Goal: Use online tool/utility: Utilize a website feature to perform a specific function

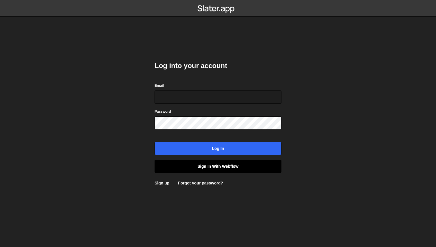
click at [216, 165] on link "Sign in with Webflow" at bounding box center [217, 166] width 127 height 13
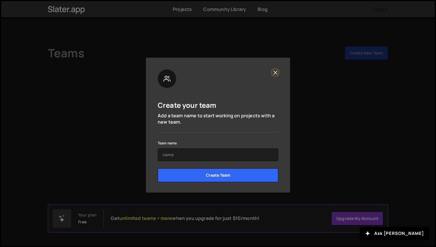
click at [275, 73] on button "Close" at bounding box center [275, 72] width 6 height 6
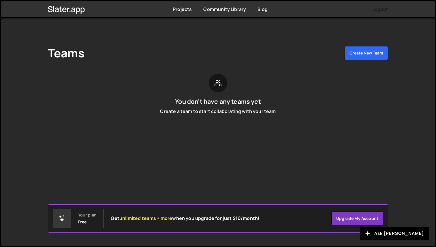
click at [187, 14] on div "Projects Community Library Blog Logout" at bounding box center [217, 9] width 357 height 16
click at [183, 9] on link "Projects" at bounding box center [182, 9] width 19 height 6
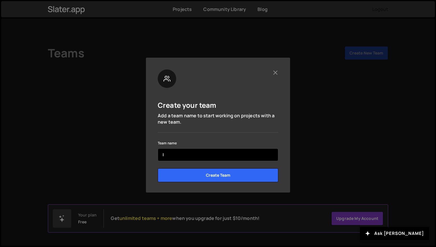
click at [199, 155] on input "l" at bounding box center [218, 154] width 120 height 13
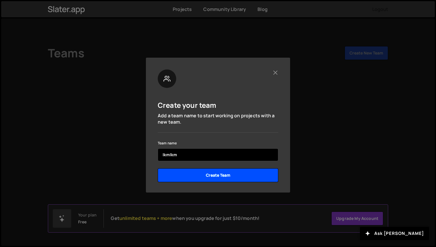
type input "lkmlkm"
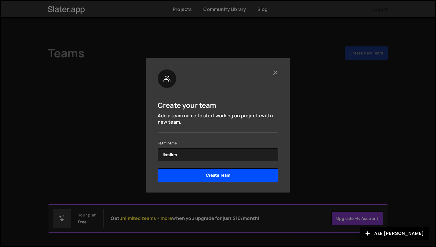
click at [204, 177] on input "Create Team" at bounding box center [218, 175] width 120 height 14
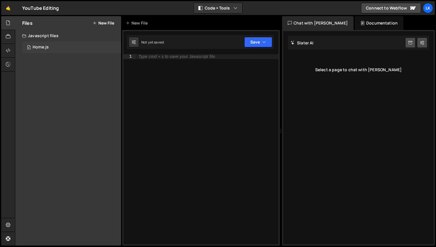
click at [38, 50] on div "0 Home.js 0" at bounding box center [71, 47] width 99 height 12
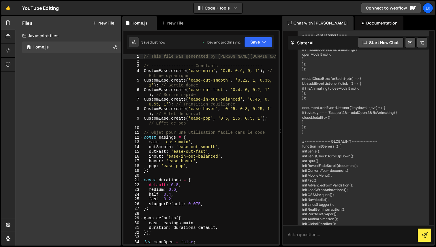
scroll to position [10347, 0]
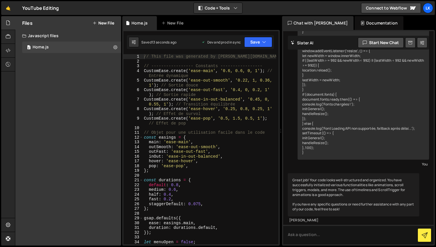
click at [141, 98] on div "7" at bounding box center [133, 102] width 20 height 10
type textarea "// This file was generated by [PERSON_NAME][DOMAIN_NAME] - script.js"
click at [371, 5] on link "Connect to Webflow" at bounding box center [391, 8] width 60 height 10
click at [138, 43] on button at bounding box center [133, 42] width 10 height 10
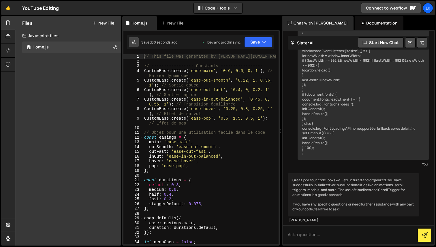
select select "editor"
select select "ace/theme/monokai"
type input "14"
checkbox input "true"
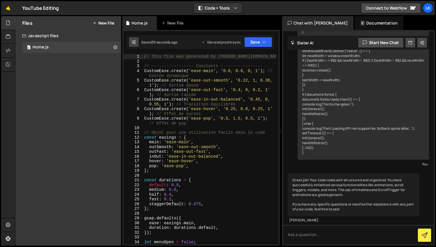
checkbox input "true"
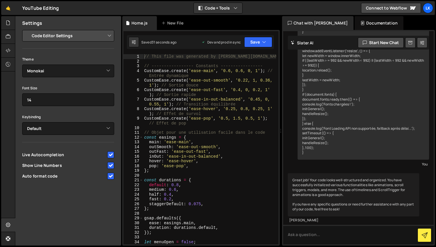
click at [167, 100] on div "// This file was generated by [PERSON_NAME][DOMAIN_NAME] - script.js // -------…" at bounding box center [209, 156] width 133 height 205
click at [7, 52] on icon at bounding box center [8, 50] width 5 height 6
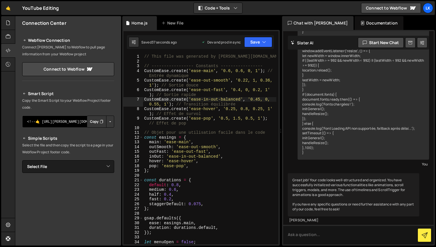
drag, startPoint x: 48, startPoint y: 121, endPoint x: 104, endPoint y: 123, distance: 56.2
click at [105, 123] on div "<!--🤙 [URL][PERSON_NAME][DOMAIN_NAME]> <script>document.addEventListener("DOMCo…" at bounding box center [68, 122] width 92 height 12
click at [95, 123] on button "Copy" at bounding box center [97, 122] width 20 height 12
click at [107, 123] on button "Button group with nested dropdown" at bounding box center [110, 122] width 8 height 12
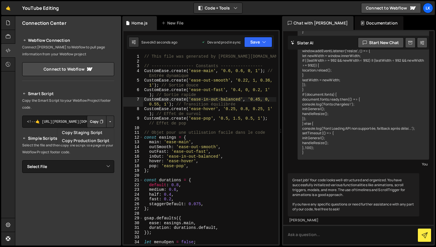
click at [42, 136] on h2 "Simple Scripts" at bounding box center [68, 138] width 92 height 7
click at [108, 121] on button "Button group with nested dropdown" at bounding box center [110, 122] width 8 height 12
click at [95, 140] on link "Copy Production Script" at bounding box center [85, 141] width 56 height 8
click at [93, 126] on button "Copy" at bounding box center [97, 122] width 20 height 12
click at [198, 115] on div "// This file was generated by [PERSON_NAME][DOMAIN_NAME] - script.js // -------…" at bounding box center [209, 156] width 133 height 205
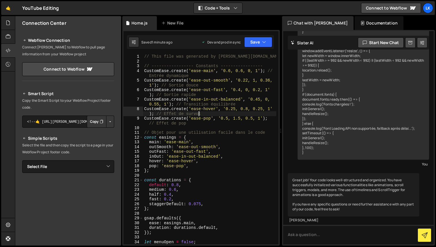
type textarea "}"
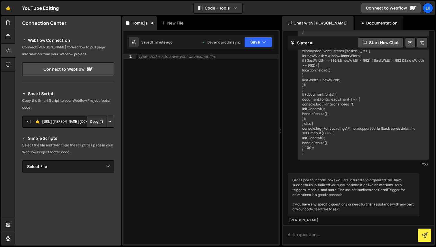
click at [192, 109] on div "Type cmd + s to save your Javascript file." at bounding box center [206, 154] width 143 height 200
click at [64, 162] on select "Select File Home.js" at bounding box center [68, 166] width 92 height 13
select select "47913"
click at [22, 160] on select "Select File Home.js" at bounding box center [68, 166] width 92 height 13
click at [56, 190] on textarea "<!--🤙 [URL][PERSON_NAME][DOMAIN_NAME]> <script>document.addEventListener("DOMCo…" at bounding box center [68, 186] width 92 height 12
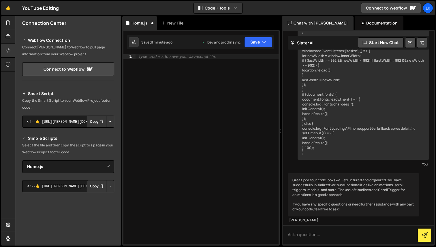
click at [110, 188] on button "Button group with nested dropdown" at bounding box center [110, 186] width 8 height 12
click at [95, 203] on link "Copy Production Script" at bounding box center [85, 205] width 56 height 8
click at [172, 127] on div "Type cmd + s to save your Javascript file." at bounding box center [206, 154] width 143 height 200
paste textarea "<script src="[URL][DOMAIN_NAME][PERSON_NAME][PERSON_NAME]"></script>"
type textarea "<script src="[URL][DOMAIN_NAME][PERSON_NAME][PERSON_NAME]"></script>"
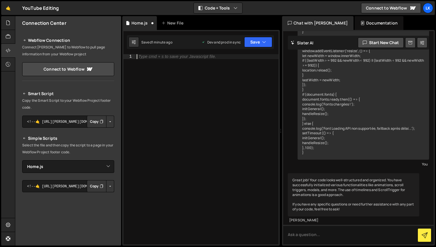
scroll to position [9251, 0]
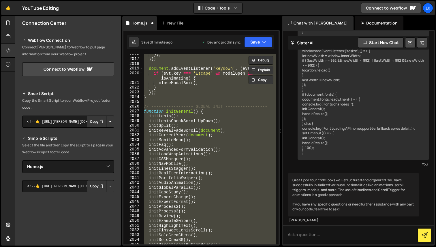
click at [172, 127] on div "}) ; }) ; document . addEventListener ( 'keydown' , ( evt ) => { if ( evt . key…" at bounding box center [209, 149] width 133 height 190
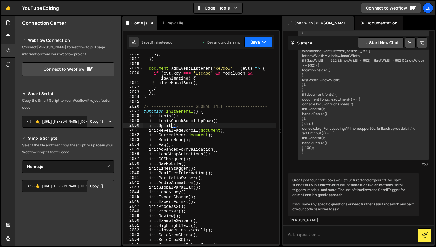
click at [252, 44] on button "Save" at bounding box center [258, 42] width 28 height 10
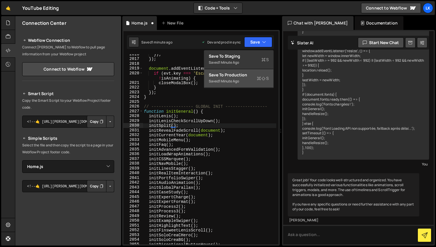
click at [244, 76] on div "Save to Production S" at bounding box center [239, 75] width 60 height 6
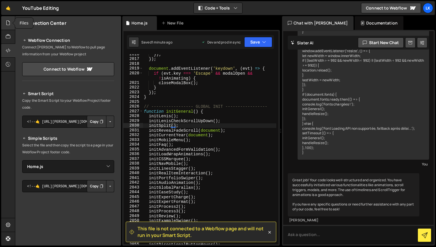
click at [7, 22] on icon at bounding box center [8, 23] width 5 height 6
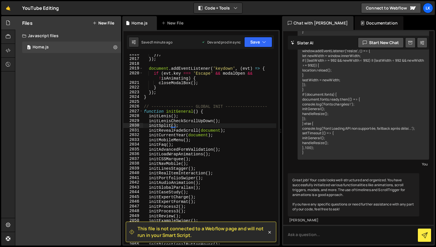
click at [37, 35] on div "Javascript files" at bounding box center [68, 36] width 106 height 12
click at [43, 46] on div "Home.js" at bounding box center [41, 47] width 16 height 5
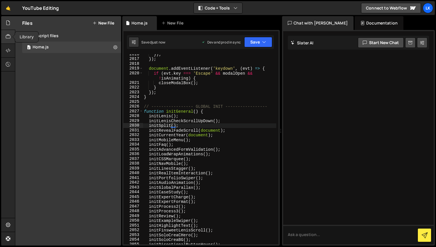
click at [5, 35] on div at bounding box center [8, 37] width 14 height 14
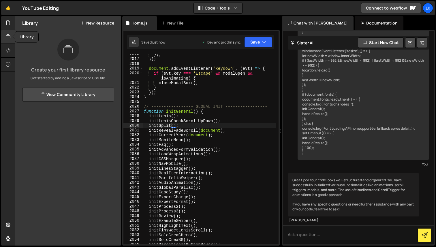
scroll to position [10347, 0]
click at [8, 48] on icon at bounding box center [8, 50] width 5 height 6
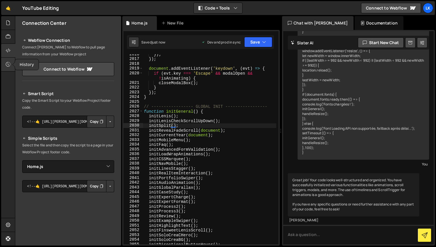
click at [7, 67] on icon at bounding box center [8, 64] width 5 height 6
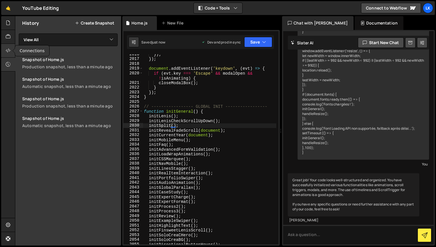
click at [7, 50] on icon at bounding box center [8, 50] width 5 height 6
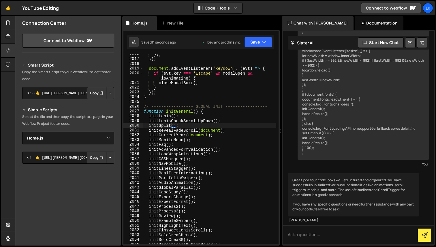
scroll to position [24, 0]
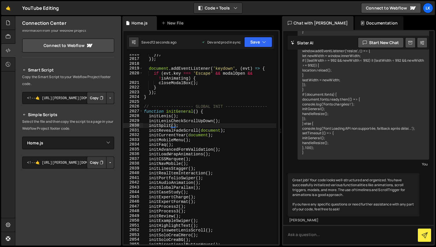
click at [101, 164] on button "Copy" at bounding box center [97, 162] width 20 height 12
type textarea "initMobileMenu();"
click at [172, 141] on div "}) ; }) ; document . addEventListener ( 'keydown' , ( evt ) => { if ( evt . key…" at bounding box center [209, 152] width 133 height 200
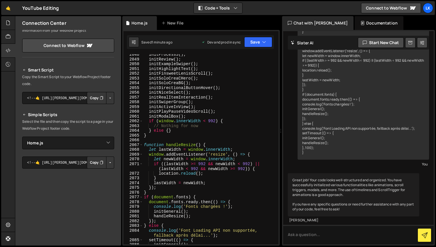
scroll to position [9251, 0]
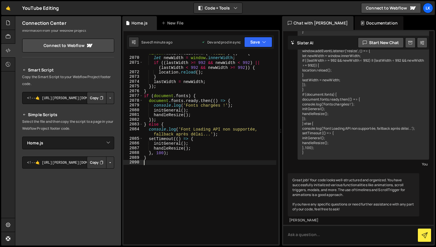
click at [204, 174] on div "window . addEventListener ( 'resize' , ( ) => { let newWidth = window . innerWi…" at bounding box center [209, 151] width 133 height 200
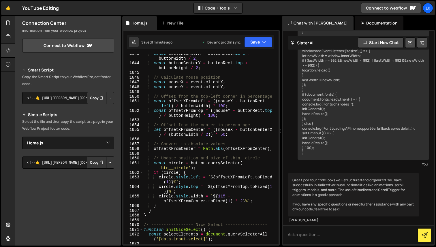
scroll to position [7448, 0]
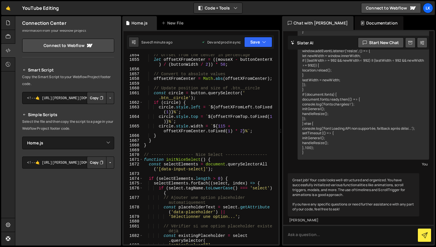
click at [258, 201] on div "// Offset from the center in percentage let offsetXFromCenter = (( mouseX - but…" at bounding box center [209, 154] width 133 height 205
type textarea "}"
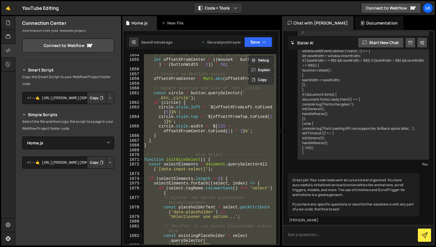
click at [316, 238] on textarea at bounding box center [358, 235] width 150 height 20
paste textarea "home_hero_screen"
click at [347, 235] on textarea "review the animations linked tohome_hero_screen" at bounding box center [358, 235] width 150 height 20
type textarea "review the animations linked to home_hero_screen"
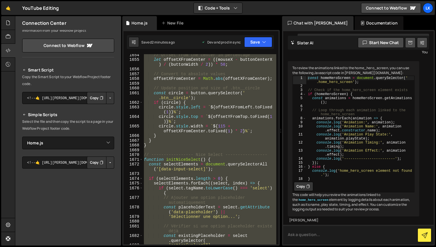
scroll to position [10518, 0]
click at [229, 135] on div "// Offset from the center in percentage let offsetXFromCenter = (( mouseX - but…" at bounding box center [209, 149] width 133 height 190
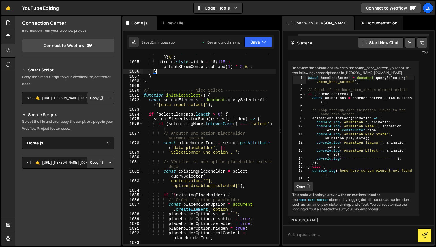
scroll to position [7528, 0]
click at [213, 129] on div "circle . style . top = ` ${ offsetYFromTop . toFixed ( 1 ) } % ` ; circle . sty…" at bounding box center [209, 152] width 133 height 205
type textarea "if (select.tagName.toLowerCase() === 'select') {"
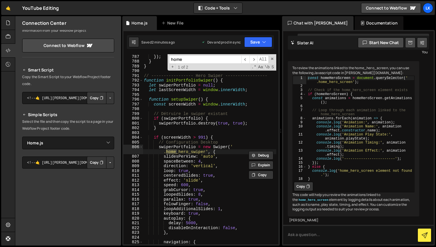
scroll to position [3594, 0]
type input "h"
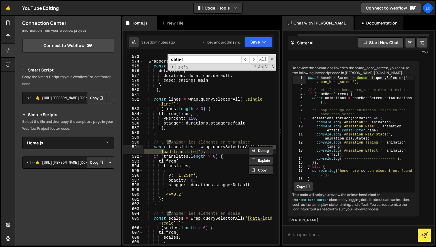
scroll to position [2630, 0]
type input "d"
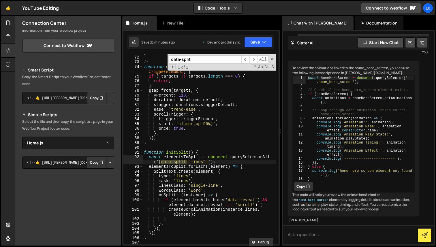
scroll to position [334, 0]
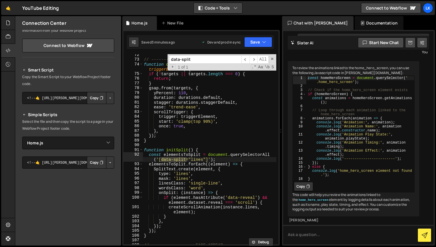
type input "data-split"
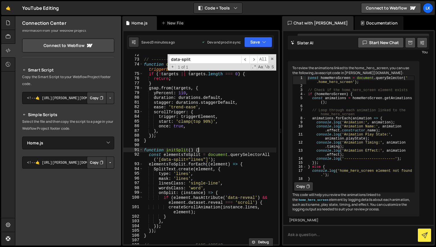
click at [201, 149] on div "// ----------------- TEXT SPLIT ----------------- function createScrollAnimatio…" at bounding box center [209, 152] width 133 height 200
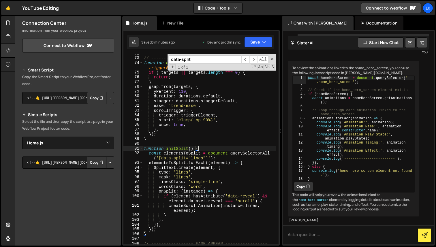
scroll to position [347, 0]
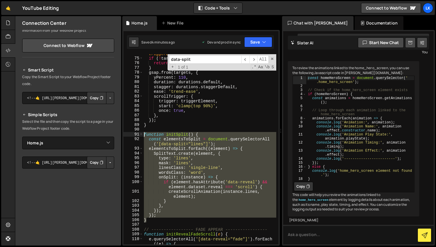
drag, startPoint x: 148, startPoint y: 217, endPoint x: 144, endPoint y: 134, distance: 83.4
click at [144, 134] on div "function createScrollAnimation ( targets , triggerElement ) { if ( ! targets ||…" at bounding box center [209, 150] width 133 height 209
click at [203, 199] on div "function createScrollAnimation ( targets , triggerElement ) { if ( ! targets ||…" at bounding box center [209, 149] width 133 height 190
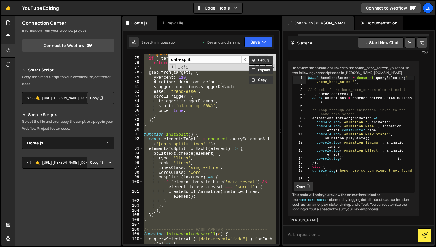
click at [221, 112] on div "function createScrollAnimation ( targets , triggerElement ) { if ( ! targets ||…" at bounding box center [209, 149] width 133 height 190
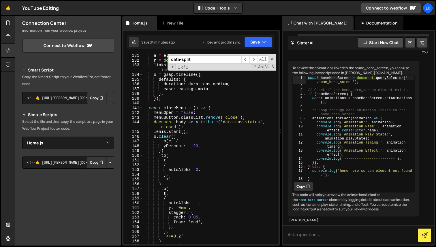
scroll to position [583, 0]
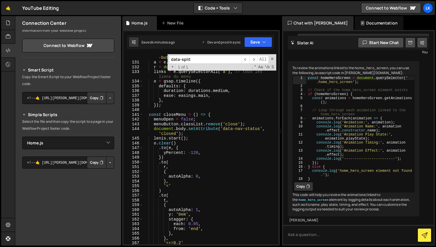
click at [196, 130] on div "t = document . querySelectorAll ( '[data-nav -button]' ) , a = e . querySelecto…" at bounding box center [209, 152] width 133 height 205
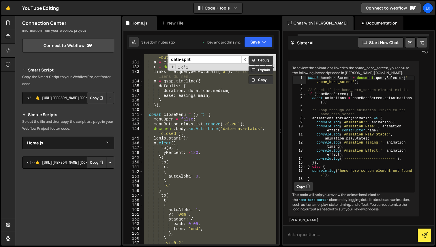
click at [156, 145] on div "t = document . querySelectorAll ( '[data-nav -button]' ) , a = e . querySelecto…" at bounding box center [209, 149] width 133 height 190
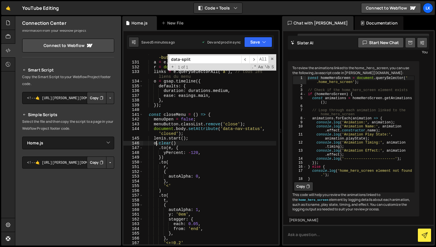
click at [170, 127] on div "t = document . querySelectorAll ( '[data-nav -button]' ) , a = e . querySelecto…" at bounding box center [209, 152] width 133 height 205
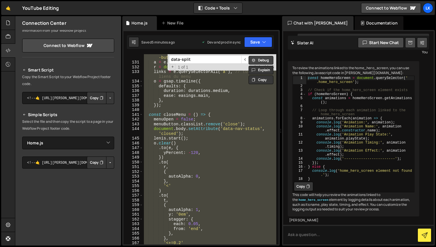
click at [261, 59] on button "Debug" at bounding box center [260, 60] width 25 height 9
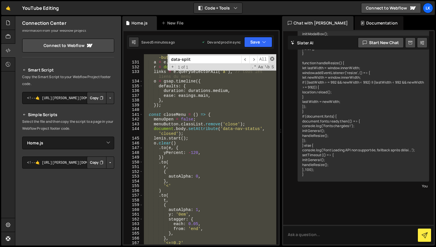
click at [272, 58] on div "Debug Explain Copy Home.js New File Saved 5 minutes ago Dev and prod in sync Up…" at bounding box center [200, 131] width 157 height 230
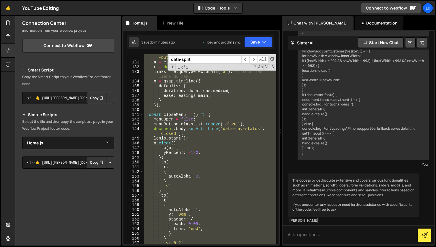
scroll to position [21078, 0]
click at [273, 58] on span at bounding box center [272, 59] width 4 height 4
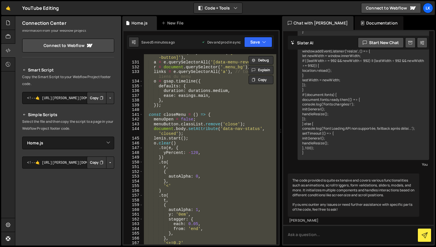
click at [235, 188] on div "t = document . querySelectorAll ( '[data-nav -button]' ) , a = e . querySelecto…" at bounding box center [209, 149] width 133 height 190
type textarea "'<'"
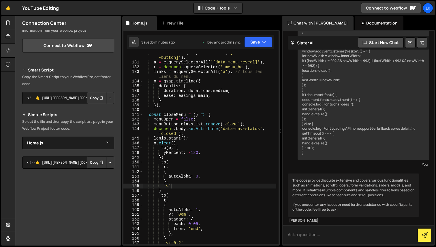
click at [293, 235] on textarea at bounding box center [358, 235] width 150 height 20
type textarea "the animation of the home is not working anymore"
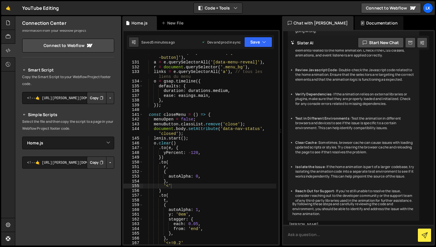
scroll to position [21254, 0]
type textarea "},"
click at [169, 183] on div "t = document . querySelectorAll ( '[data-nav -button]' ) , a = e . querySelecto…" at bounding box center [209, 152] width 133 height 205
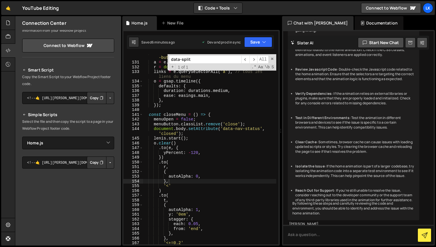
paste input "tabs"
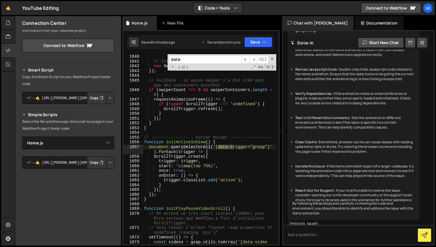
scroll to position [8339, 0]
type input "d"
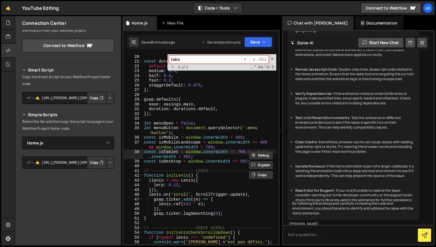
scroll to position [98, 0]
type input "tabs"
click at [271, 58] on span at bounding box center [272, 59] width 4 height 4
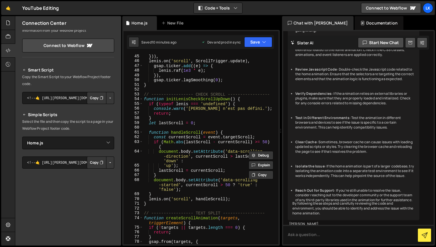
scroll to position [208, 0]
click at [187, 107] on div "})) , [PERSON_NAME] . on ( 'scroll' , ScrollTrigger . update ) , gsap . ticker …" at bounding box center [209, 154] width 133 height 200
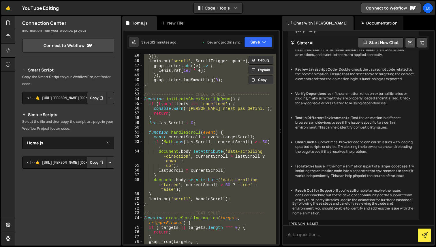
click at [170, 70] on div "})) , [PERSON_NAME] . on ( 'scroll' , ScrollTrigger . update ) , gsap . ticker …" at bounding box center [209, 149] width 133 height 190
type textarea "[PERSON_NAME].raf(1e3 * e);"
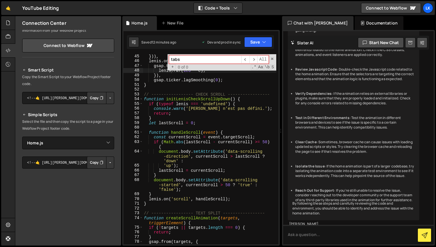
paste input "('[data-dropdown-trigger')"
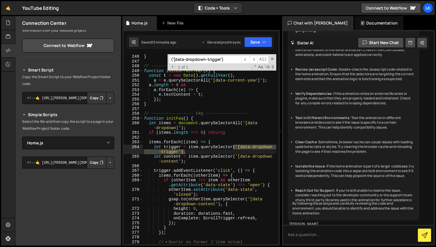
scroll to position [1050, 0]
type input "('[data-dropdown-trigger')"
click at [198, 165] on div "} // ----------------- CURRENT YEAR ----------------- function initCurrentYear …" at bounding box center [209, 156] width 133 height 205
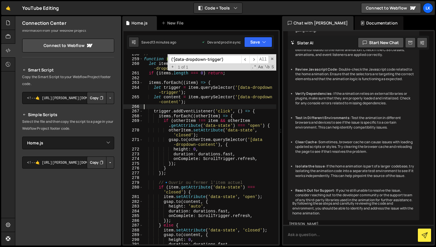
scroll to position [1091, 0]
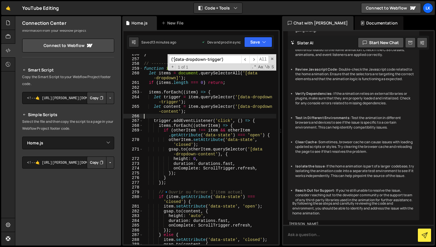
click at [178, 101] on div "} // ----------------- FAQ ----------------- function initFaq ( ) { let items =…" at bounding box center [209, 152] width 133 height 200
click at [178, 112] on div "} // ----------------- FAQ ----------------- function initFaq ( ) { let items =…" at bounding box center [209, 152] width 133 height 200
click at [192, 146] on div "} // ----------------- FAQ ----------------- function initFaq ( ) { let items =…" at bounding box center [209, 152] width 133 height 200
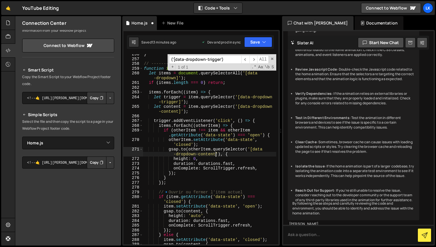
click at [215, 155] on div "} // ----------------- FAQ ----------------- function initFaq ( ) { let items =…" at bounding box center [209, 152] width 133 height 200
click at [254, 41] on button "Save" at bounding box center [258, 42] width 28 height 10
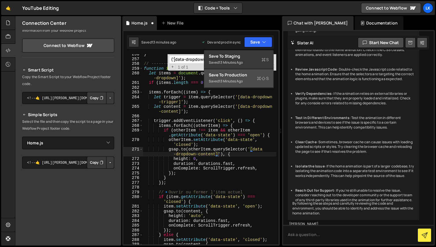
click at [243, 81] on div "13 minutes ago" at bounding box center [231, 81] width 24 height 5
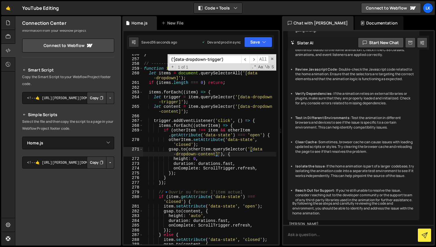
scroll to position [0, 10]
click at [210, 146] on div "} // ----------------- FAQ ----------------- function initFaq ( ) { let items =…" at bounding box center [209, 152] width 133 height 200
click at [236, 132] on div "} // ----------------- FAQ ----------------- function initFaq ( ) { let items =…" at bounding box center [209, 152] width 133 height 200
type textarea "if (otherItem !== item && otherItem.getAttribute('data-state') === 'open') {"
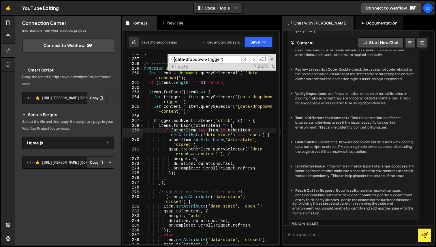
paste input "data-hover-item"
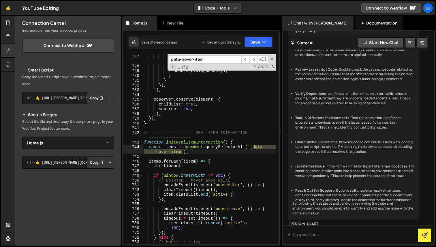
scroll to position [7724, 0]
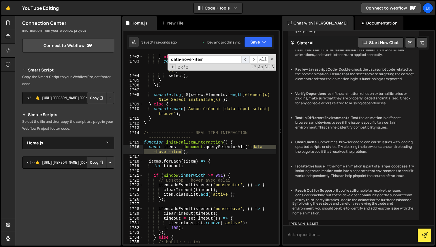
type input "data-hover-item"
click at [246, 60] on span "​" at bounding box center [245, 59] width 8 height 8
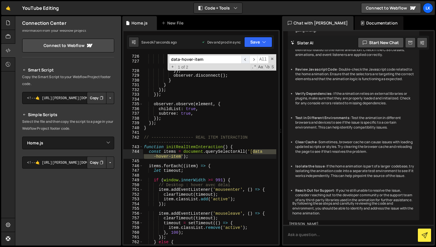
scroll to position [3331, 0]
click at [179, 159] on div "const delay = index * 0.075 ; line . style . transitionDelay = ` ${ delay } s `…" at bounding box center [209, 154] width 133 height 200
click at [182, 157] on div "const delay = index * 0.075 ; line . style . transitionDelay = ` ${ delay } s `…" at bounding box center [209, 154] width 133 height 200
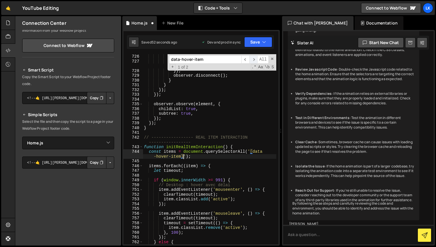
click at [253, 60] on span "​" at bounding box center [253, 59] width 8 height 8
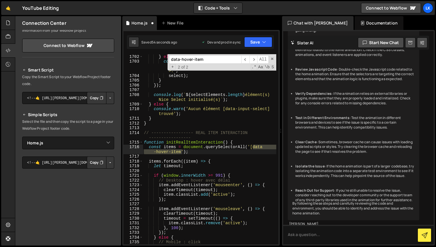
click at [181, 151] on div "} else { console . warn ( ` L'élément ${ index + 1 } avec [data-input-select] n…" at bounding box center [209, 149] width 133 height 190
type textarea "const items = document.querySelectorAll('[data-hover-item]');"
click at [254, 61] on span "​" at bounding box center [253, 59] width 8 height 8
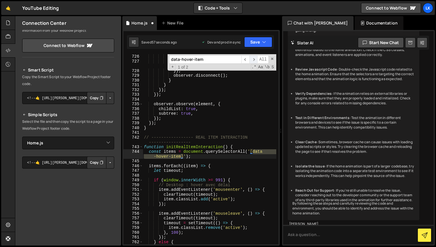
click at [253, 57] on span "​" at bounding box center [253, 59] width 8 height 8
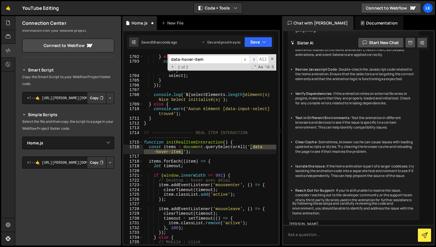
click at [253, 57] on span "​" at bounding box center [253, 59] width 8 height 8
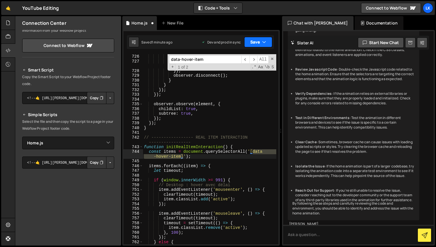
click at [259, 43] on button "Save" at bounding box center [258, 42] width 28 height 10
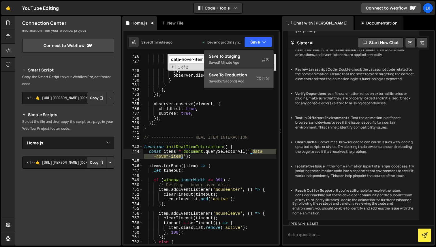
click at [237, 75] on div "Save to Production S" at bounding box center [239, 75] width 60 height 6
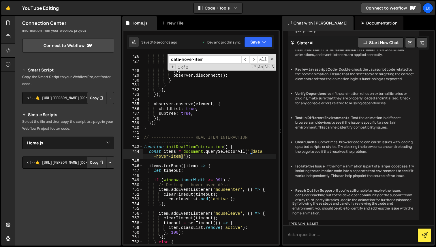
scroll to position [393, 0]
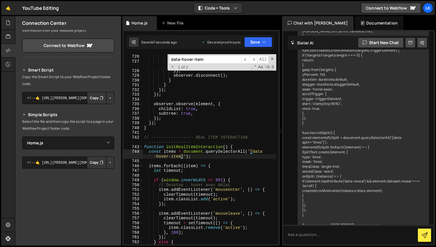
click at [199, 58] on input "data-hover-item" at bounding box center [205, 59] width 72 height 8
paste input "function initSplit() {"
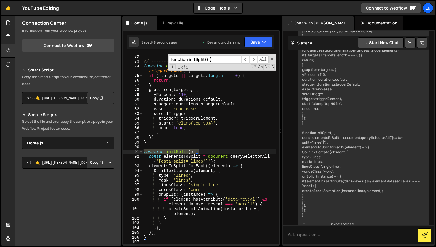
scroll to position [333, 0]
type input "function initSplit() {"
type textarea "function initSplit() {"
click at [204, 152] on div "// ----------------- TEXT SPLIT ----------------- function createScrollAnimatio…" at bounding box center [209, 149] width 133 height 190
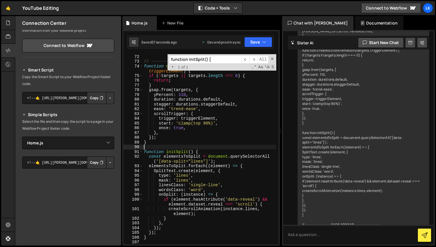
click at [203, 149] on div "// ----------------- TEXT SPLIT ----------------- function createScrollAnimatio…" at bounding box center [209, 154] width 133 height 200
click at [203, 151] on div "// ----------------- TEXT SPLIT ----------------- function createScrollAnimatio…" at bounding box center [209, 154] width 133 height 200
type textarea "function initSplit() {"
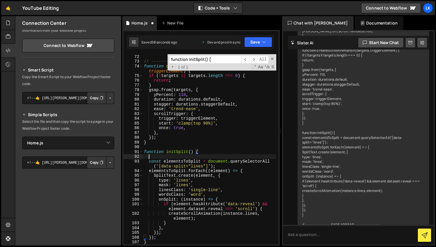
paste textarea "if (typeof SplitText === 'undefined') return;"
type textarea "if (typeof SplitText === 'undefined') return;"
drag, startPoint x: 222, startPoint y: 59, endPoint x: 145, endPoint y: 57, distance: 76.1
click at [145, 57] on div "// ----------------- TEXT SPLIT ----------------- function createScrollAnimatio…" at bounding box center [209, 149] width 133 height 190
paste input "NiceSelec"
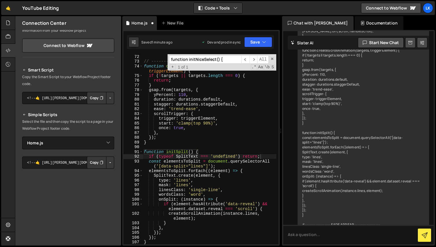
scroll to position [7486, 0]
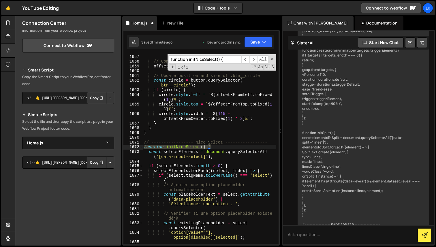
type input "function initNiceSelect() {"
type textarea "function initNiceSelect() {"
click at [227, 148] on div "// Convert to absolute values offsetXFromCenter = Math . abs ( offsetXFromCente…" at bounding box center [209, 149] width 133 height 190
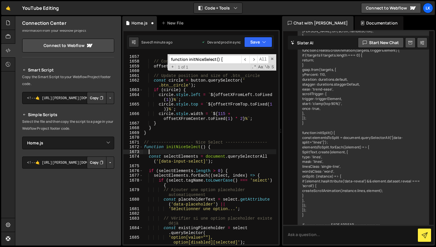
paste textarea "if (typeof $ !== 'function' || !$.fn || !$.fn.niceSelect) return;"
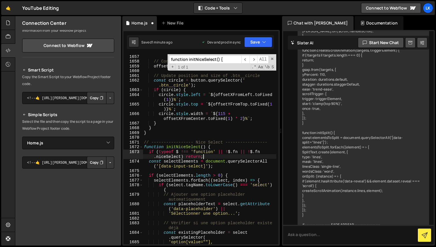
type textarea "if (typeof $ !== 'function' || !$.fn || !$.fn.niceSelect) return;"
drag, startPoint x: 220, startPoint y: 56, endPoint x: 193, endPoint y: 56, distance: 27.1
click at [193, 56] on input "function initNiceSelect() {" at bounding box center [205, 59] width 72 height 8
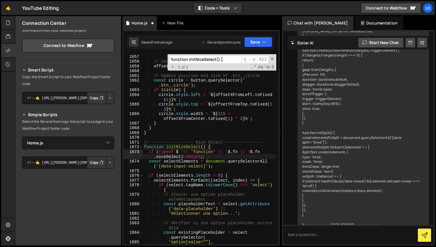
click at [193, 56] on input "function initNiceSelect() {" at bounding box center [205, 59] width 72 height 8
paste input "Lenis"
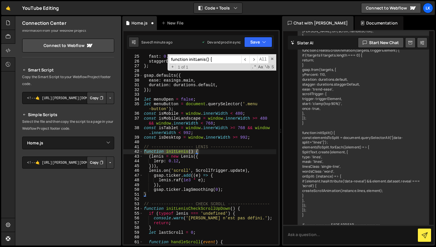
type input "function initLenis() {"
type textarea "function initLenis() {"
click at [201, 151] on div "fast : 0.2 , staggerDefault : 0.075 , } ; gsap . defaults ({ ease : easings . m…" at bounding box center [209, 149] width 133 height 190
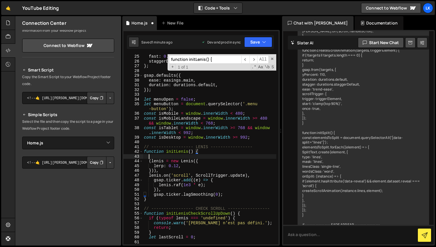
paste textarea "if (typeof [PERSON_NAME] === 'undefined') return;"
type textarea "if (typeof [PERSON_NAME] === 'undefined') return;"
paste input "Swiper typo"
click at [200, 59] on input "Swiper typo" at bounding box center [205, 59] width 72 height 8
paste input "folowFinger"
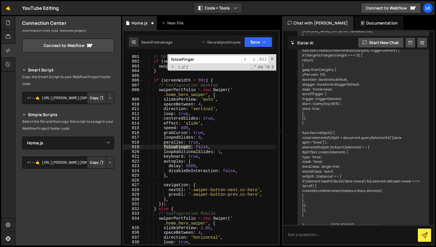
scroll to position [3643, 0]
type input "folowFinger"
click at [171, 148] on div "// Détruire le swiper existant if ( swiperPortfolio ) { swiperPortfolio . destr…" at bounding box center [209, 149] width 133 height 190
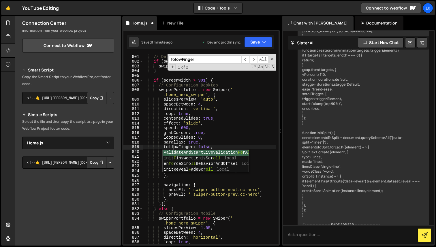
scroll to position [0, 2]
click at [189, 62] on input "folowFinger" at bounding box center [205, 59] width 72 height 8
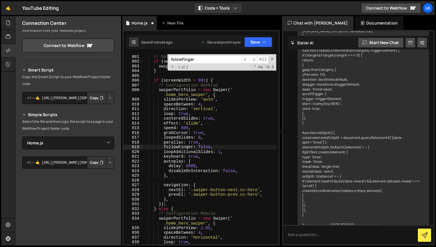
scroll to position [3748, 0]
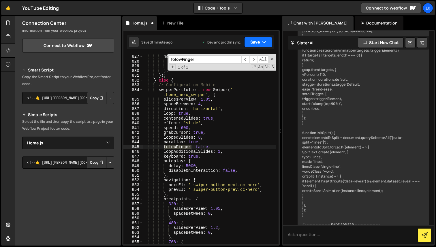
click at [266, 42] on button "Save" at bounding box center [258, 42] width 28 height 10
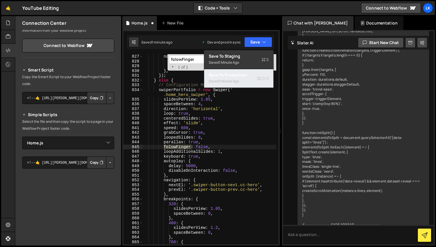
click at [227, 79] on div "1 minute ago" at bounding box center [229, 81] width 20 height 5
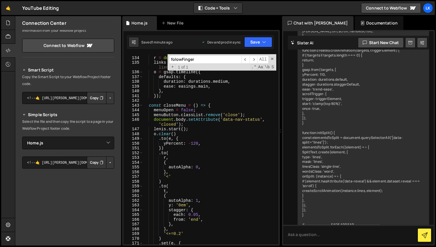
scroll to position [596, 0]
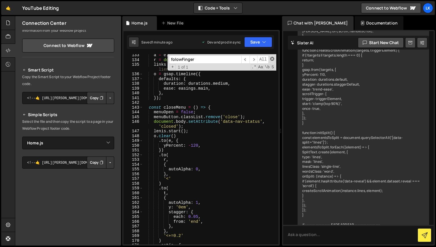
click at [272, 59] on span at bounding box center [272, 59] width 4 height 4
type textarea "folowFinger: false,"
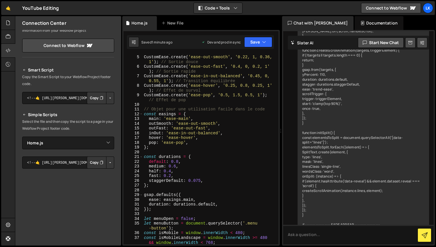
scroll to position [0, 0]
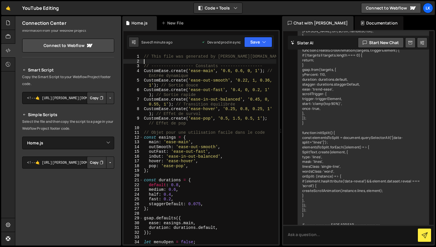
click at [146, 62] on div "// This file was generated by [PERSON_NAME][DOMAIN_NAME] - script.js // -------…" at bounding box center [209, 156] width 133 height 205
drag, startPoint x: 156, startPoint y: 62, endPoint x: 137, endPoint y: 58, distance: 19.4
click at [137, 58] on div "1 2 3 4 5 6 7 8 9 10 11 12 13 14 15 16 17 18 19 20 21 22 23 24 25 26 27 28 29 3…" at bounding box center [200, 149] width 155 height 190
type textarea "// This file was generated by [PERSON_NAME][DOMAIN_NAME] - script.js"
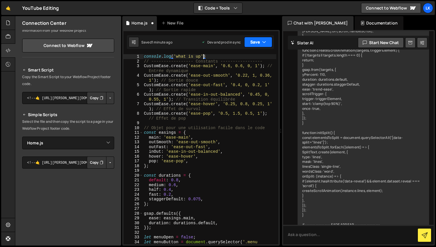
click at [251, 43] on button "Save" at bounding box center [258, 42] width 28 height 10
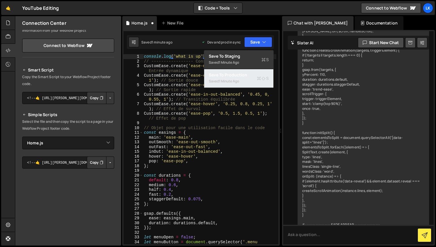
click at [243, 80] on div "Saved 1 minute ago" at bounding box center [239, 81] width 60 height 7
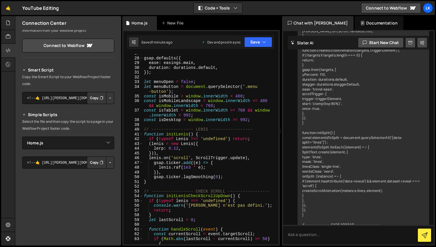
scroll to position [140, 0]
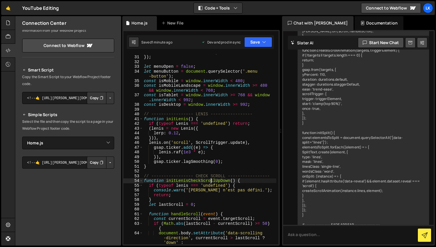
click at [210, 180] on div "duration : durations . default , }) ; let menuOpen = false ; let menuButton = d…" at bounding box center [209, 154] width 133 height 209
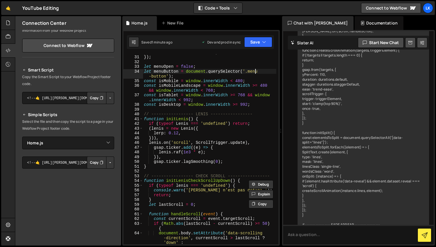
click at [260, 73] on div "duration : durations . default , }) ; let menuOpen = false ; let menuButton = d…" at bounding box center [209, 154] width 133 height 209
type textarea "let menuButton = document.querySelector('.menu-button');"
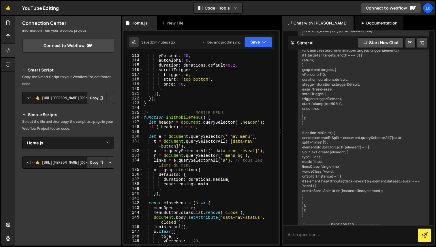
scroll to position [515, 0]
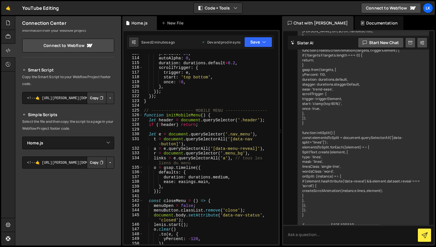
click at [249, 106] on div "yPercent : 20 , autoAlpha : 0 , duration : durations . default + 0.2 , scrollTr…" at bounding box center [209, 151] width 133 height 200
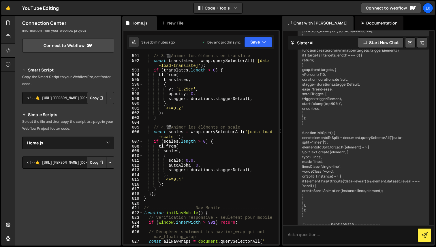
scroll to position [2701, 0]
click at [159, 196] on div "// 3. 🎬 Animer les éléments en translate const translates = wrap . querySelecto…" at bounding box center [209, 156] width 133 height 205
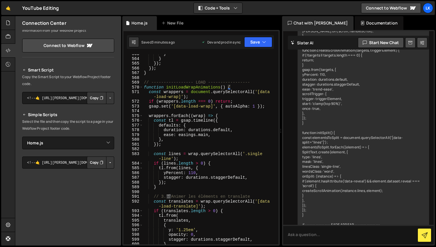
scroll to position [2585, 0]
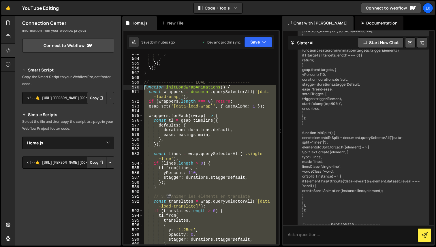
click at [144, 86] on div "} } }) ; }) ; } // ----------------- LOAD ----------------- function initLoadWr…" at bounding box center [209, 152] width 133 height 200
click at [174, 125] on div "} } }) ; }) ; } // ----------------- LOAD ----------------- function initLoadWr…" at bounding box center [209, 149] width 133 height 190
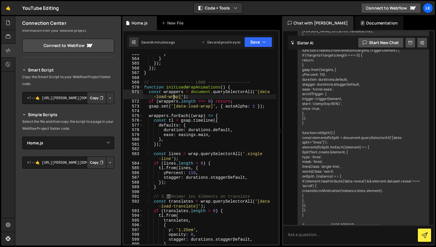
click at [173, 98] on div "} } }) ; }) ; } // ----------------- LOAD ----------------- function initLoadWr…" at bounding box center [209, 152] width 133 height 200
drag, startPoint x: 260, startPoint y: 90, endPoint x: 177, endPoint y: 99, distance: 83.1
click at [177, 99] on div "} } }) ; }) ; } // ----------------- LOAD ----------------- function initLoadWr…" at bounding box center [209, 152] width 133 height 200
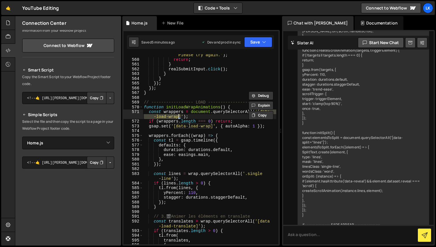
scroll to position [2571, 0]
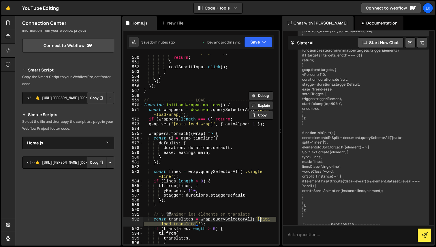
drag, startPoint x: 196, startPoint y: 224, endPoint x: 261, endPoint y: 219, distance: 65.6
click at [261, 219] on div "alert ( 'Form submitted too quickly. Please try again.' ) ; return ; } realSubm…" at bounding box center [209, 148] width 133 height 205
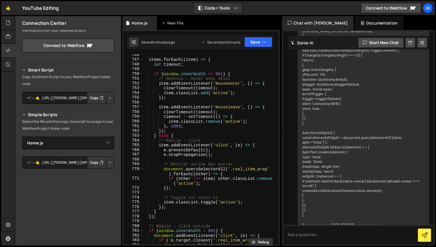
scroll to position [3421, 0]
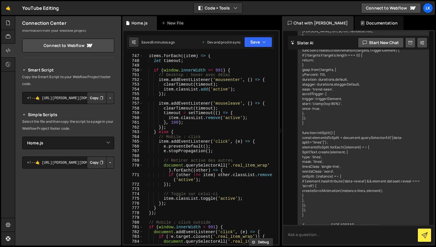
click at [313, 239] on textarea at bounding box center [358, 235] width 150 height 20
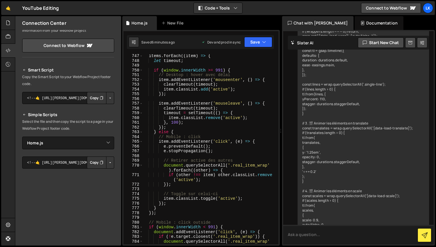
scroll to position [13567, 0]
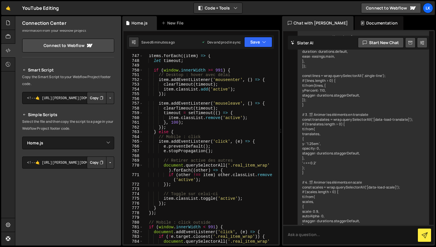
click at [270, 169] on div "items . forEach (( item ) => { let timeout ; if ( window . innerWidth >= 991 ) …" at bounding box center [209, 156] width 133 height 205
type textarea "}"
